Goal: Complete application form

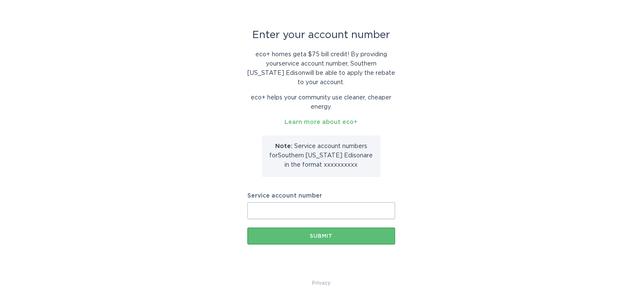
scroll to position [33, 0]
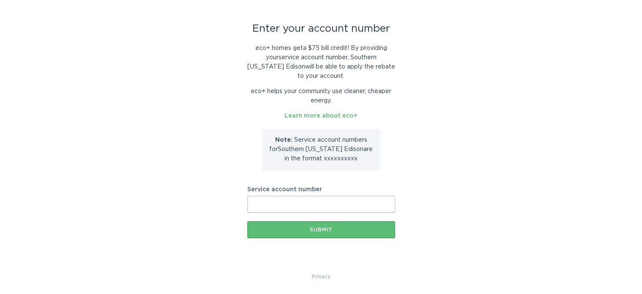
click at [262, 204] on input "Service account number" at bounding box center [322, 204] width 148 height 17
paste input "2-12-158-4437"
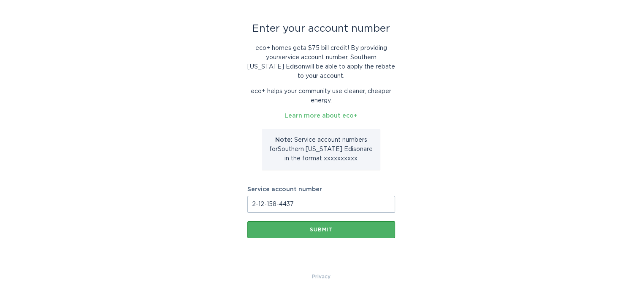
type input "2-12-158-4437"
click at [316, 229] on div "Submit" at bounding box center [321, 229] width 139 height 5
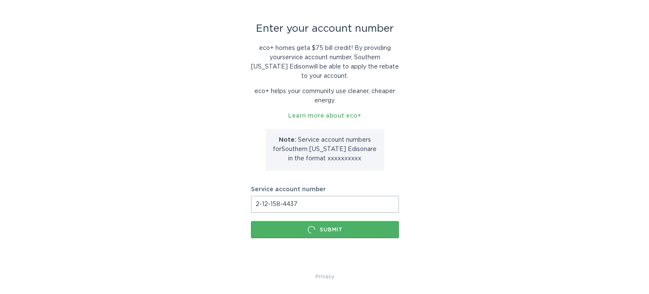
scroll to position [0, 0]
